Goal: Transaction & Acquisition: Book appointment/travel/reservation

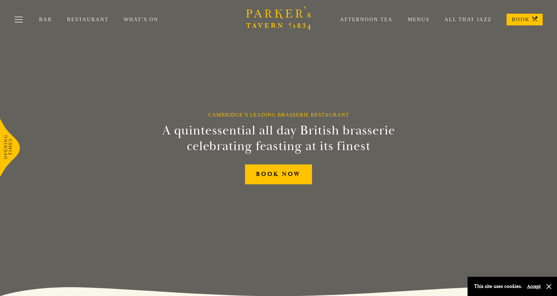
click at [418, 23] on div "Afternoon Tea Menus All That Jazz BOOK" at bounding box center [434, 20] width 218 height 12
click at [419, 20] on link "Menus" at bounding box center [411, 19] width 37 height 7
click at [284, 176] on link "BOOK NOW" at bounding box center [278, 174] width 67 height 20
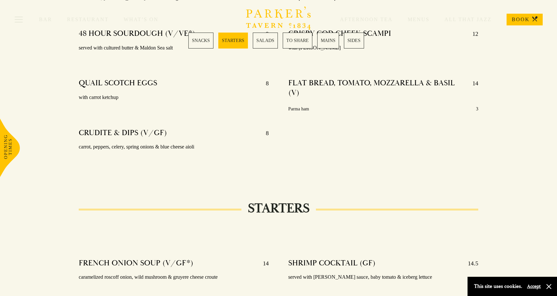
scroll to position [329, 0]
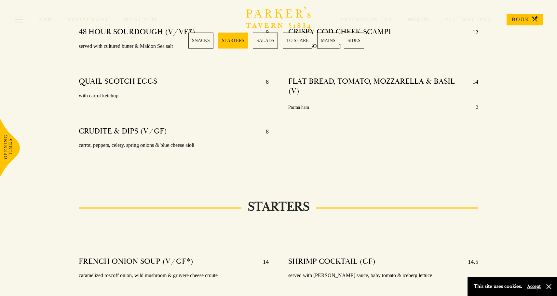
click at [265, 39] on link "SALADS" at bounding box center [265, 41] width 25 height 16
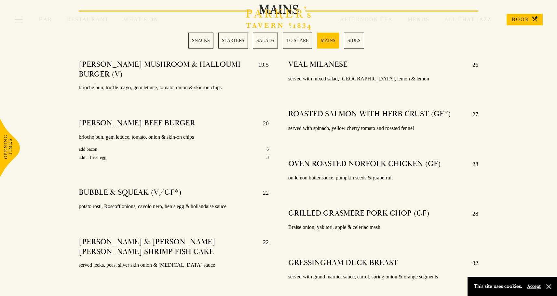
scroll to position [1150, 0]
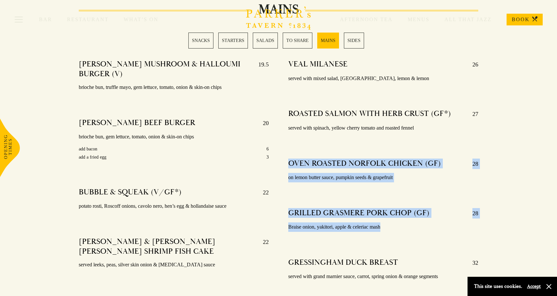
drag, startPoint x: 290, startPoint y: 138, endPoint x: 420, endPoint y: 202, distance: 145.4
click at [420, 202] on div "VEAL MILANESE 26 served with mixed salad, café du Paris, lemon & lemon ROASTED …" at bounding box center [384, 247] width 210 height 384
click at [420, 222] on p "Braise onion, yakitori, apple & celeriac mash" at bounding box center [383, 226] width 190 height 9
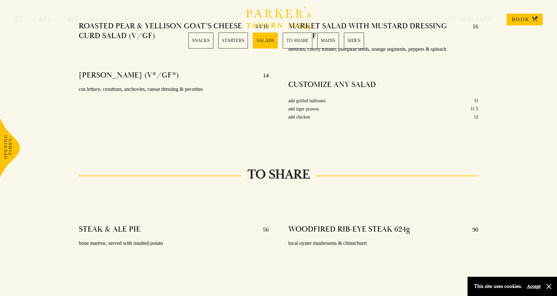
scroll to position [857, 0]
